Goal: Use online tool/utility: Utilize a website feature to perform a specific function

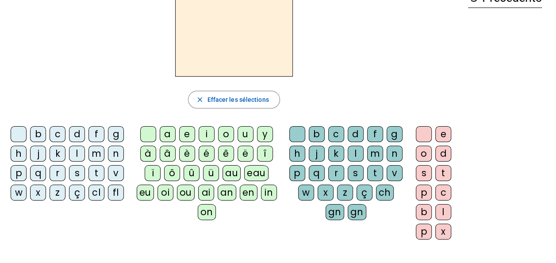
scroll to position [44, 0]
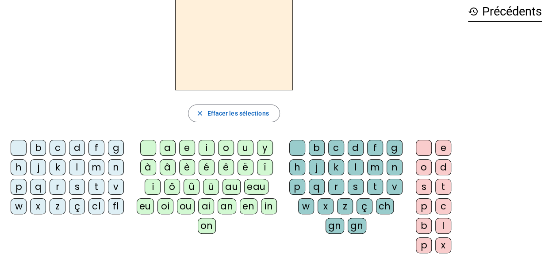
click at [97, 167] on div "m" at bounding box center [96, 167] width 16 height 16
click at [219, 150] on div "o" at bounding box center [226, 148] width 16 height 16
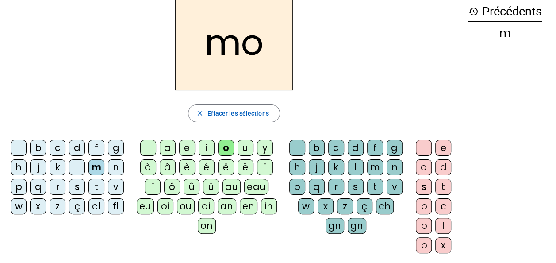
click at [212, 146] on div "i" at bounding box center [207, 148] width 16 height 16
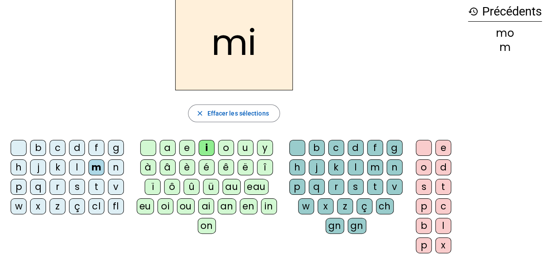
click at [170, 148] on div "a" at bounding box center [168, 148] width 16 height 16
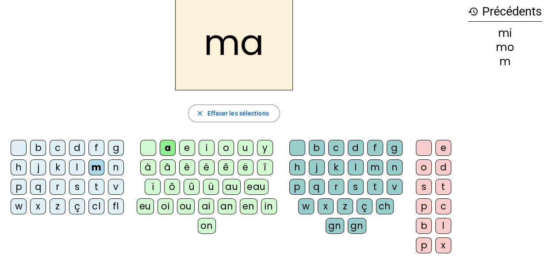
click at [352, 171] on div "l" at bounding box center [356, 167] width 16 height 16
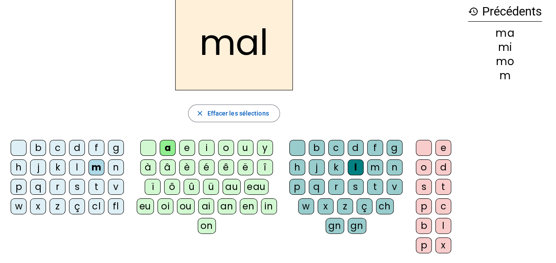
click at [206, 148] on div "i" at bounding box center [207, 148] width 16 height 16
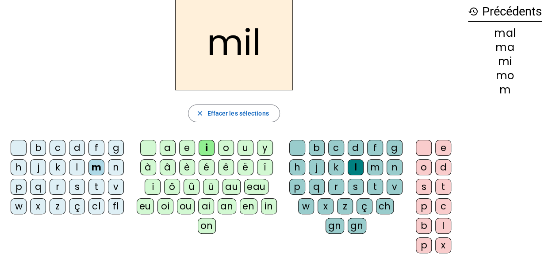
click at [80, 188] on div "s" at bounding box center [77, 187] width 16 height 16
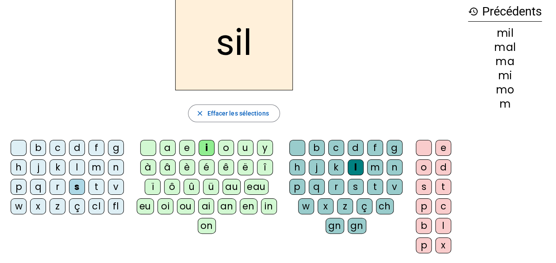
click at [295, 148] on div at bounding box center [297, 148] width 16 height 16
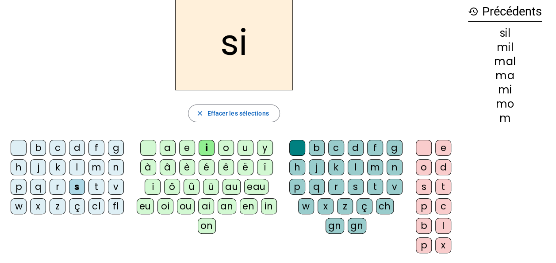
click at [166, 150] on div "a" at bounding box center [168, 148] width 16 height 16
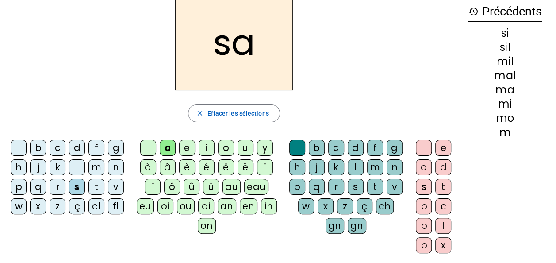
click at [242, 144] on div "u" at bounding box center [246, 148] width 16 height 16
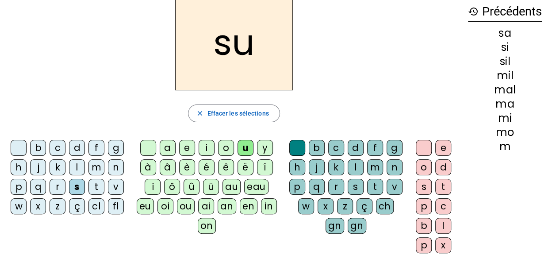
click at [78, 147] on div "d" at bounding box center [77, 148] width 16 height 16
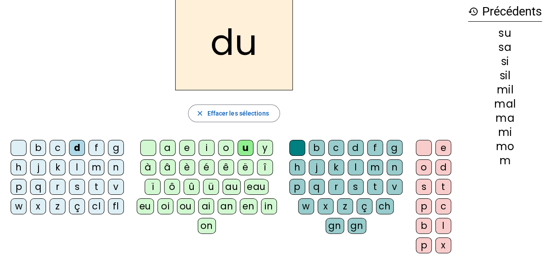
click at [77, 187] on div "s" at bounding box center [77, 187] width 16 height 16
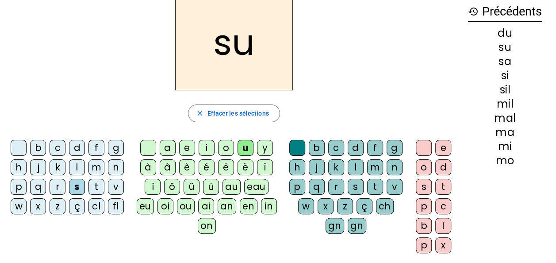
click at [339, 191] on div "r" at bounding box center [336, 187] width 16 height 16
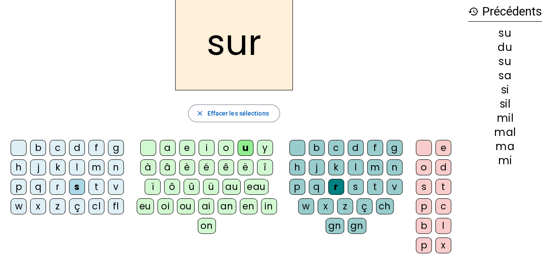
click at [99, 168] on div "m" at bounding box center [96, 167] width 16 height 16
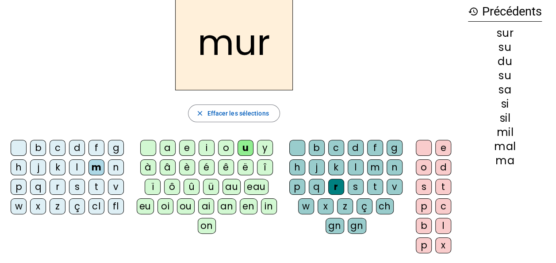
click at [81, 150] on div "d" at bounding box center [77, 148] width 16 height 16
